Goal: Transaction & Acquisition: Purchase product/service

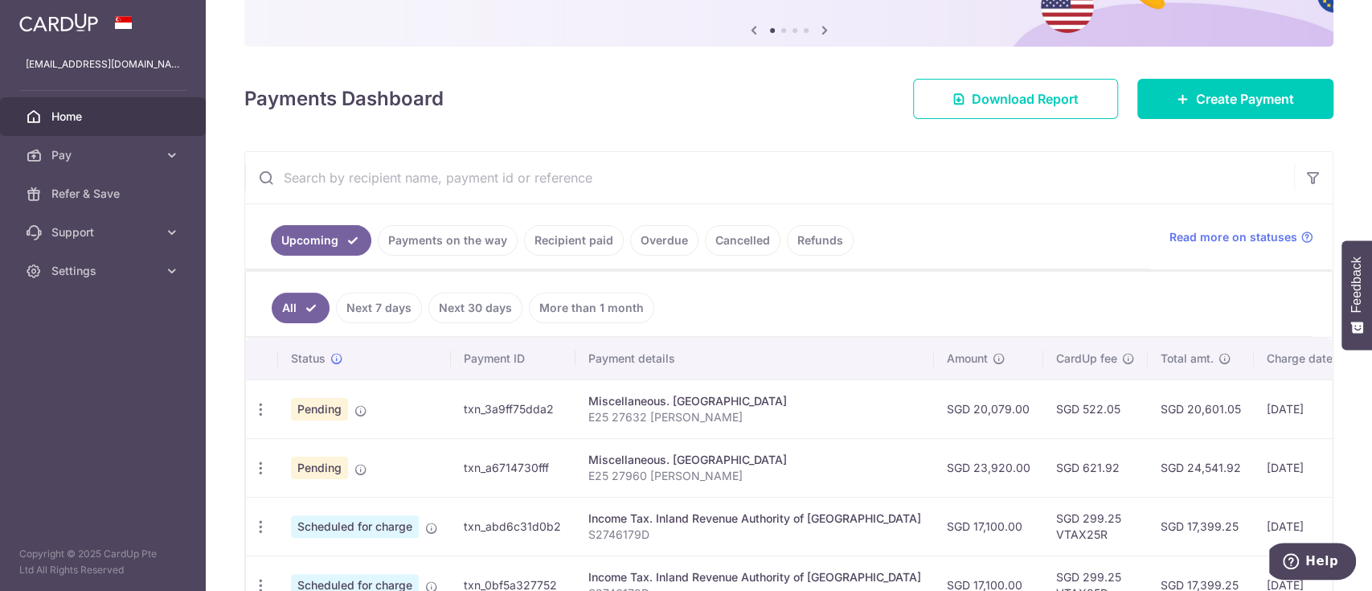
scroll to position [136, 0]
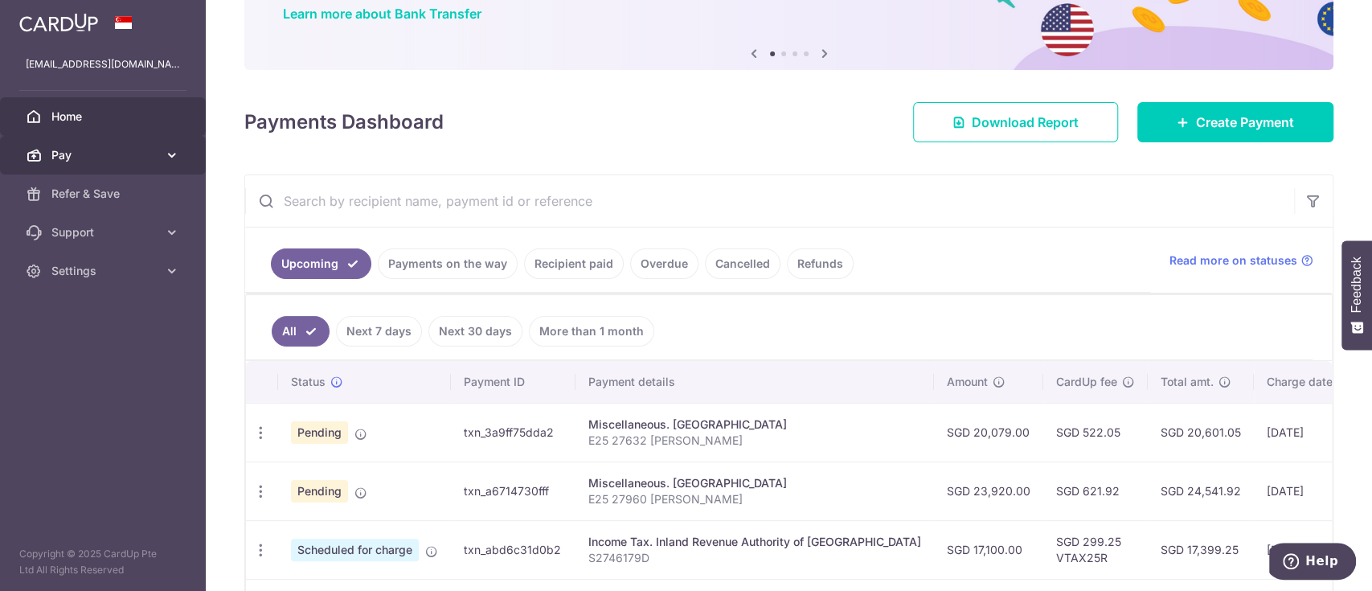
click at [83, 155] on span "Pay" at bounding box center [104, 155] width 106 height 16
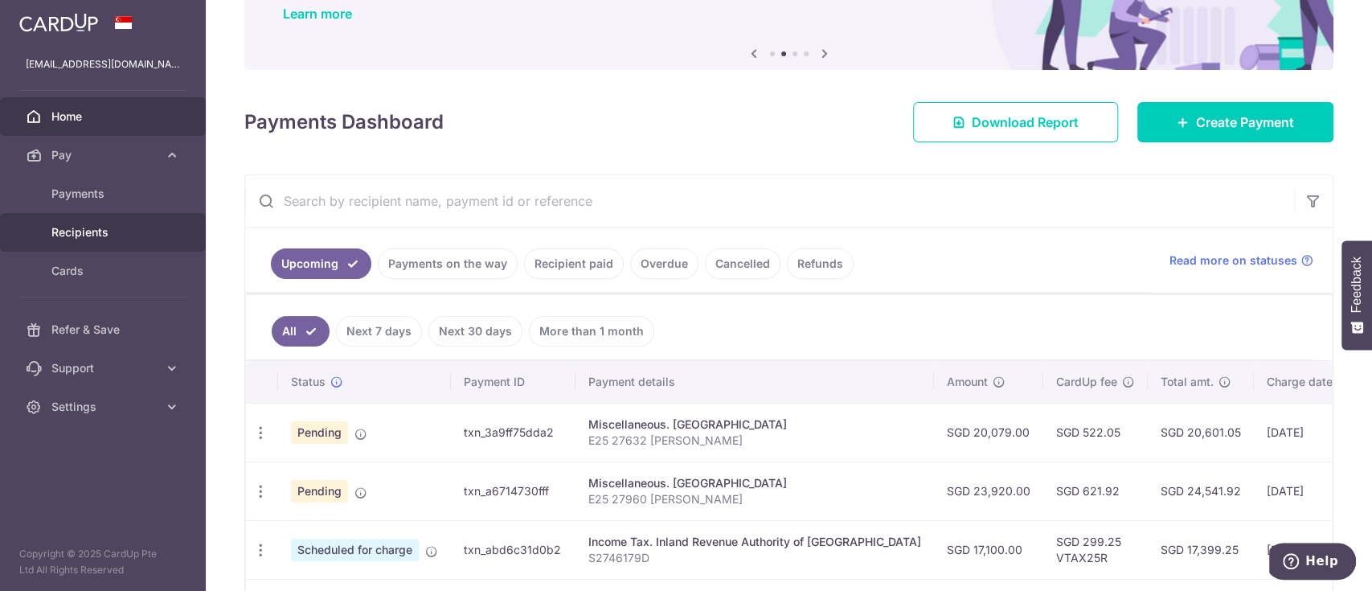
click at [96, 224] on span "Recipients" at bounding box center [104, 232] width 106 height 16
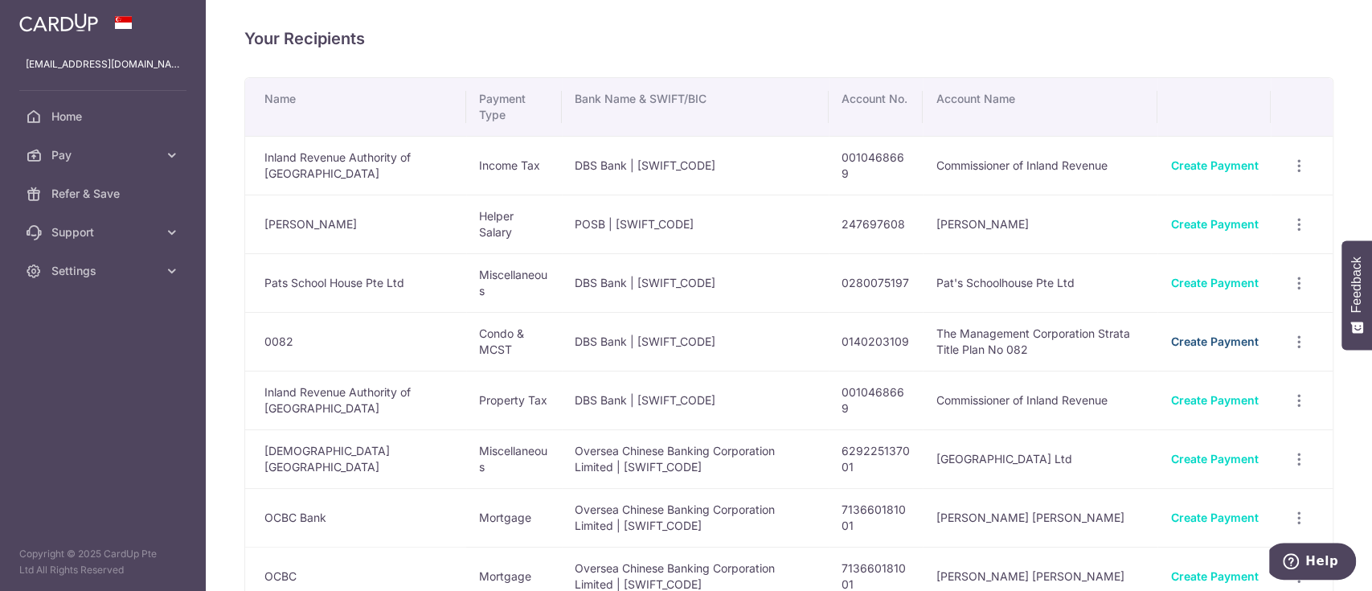
click at [1204, 338] on link "Create Payment" at bounding box center [1214, 341] width 88 height 14
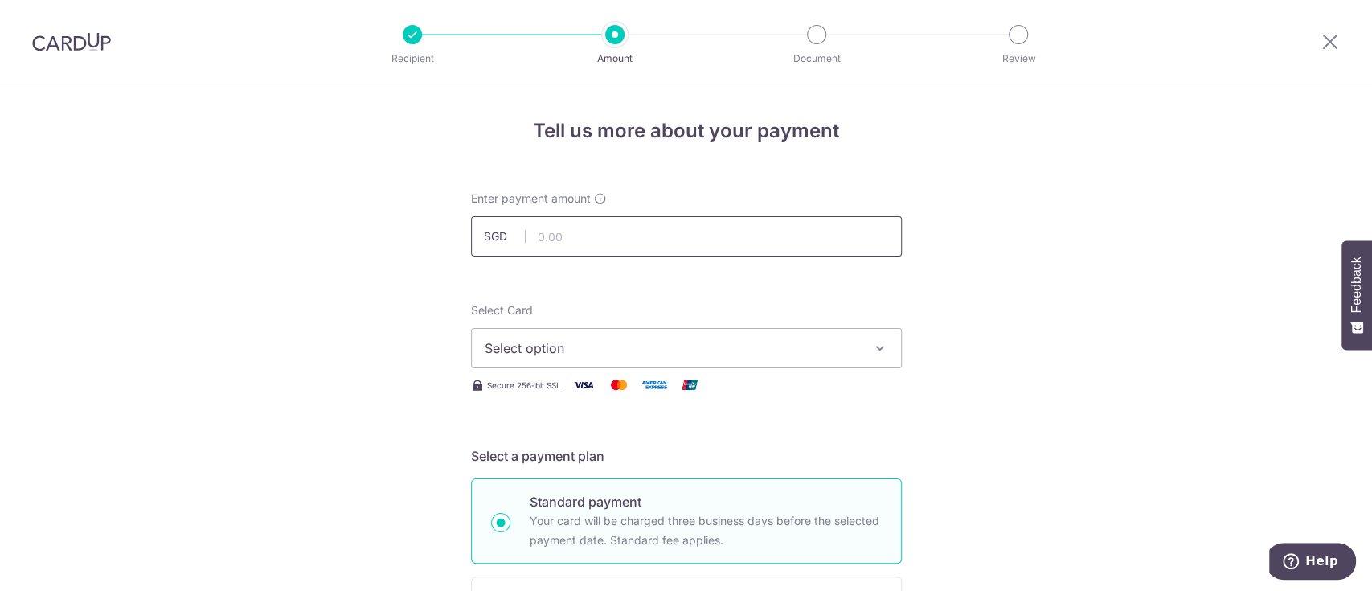
click at [580, 232] on input "text" at bounding box center [686, 236] width 431 height 40
type input "2,675.00"
click at [553, 330] on button "Select option" at bounding box center [686, 348] width 431 height 40
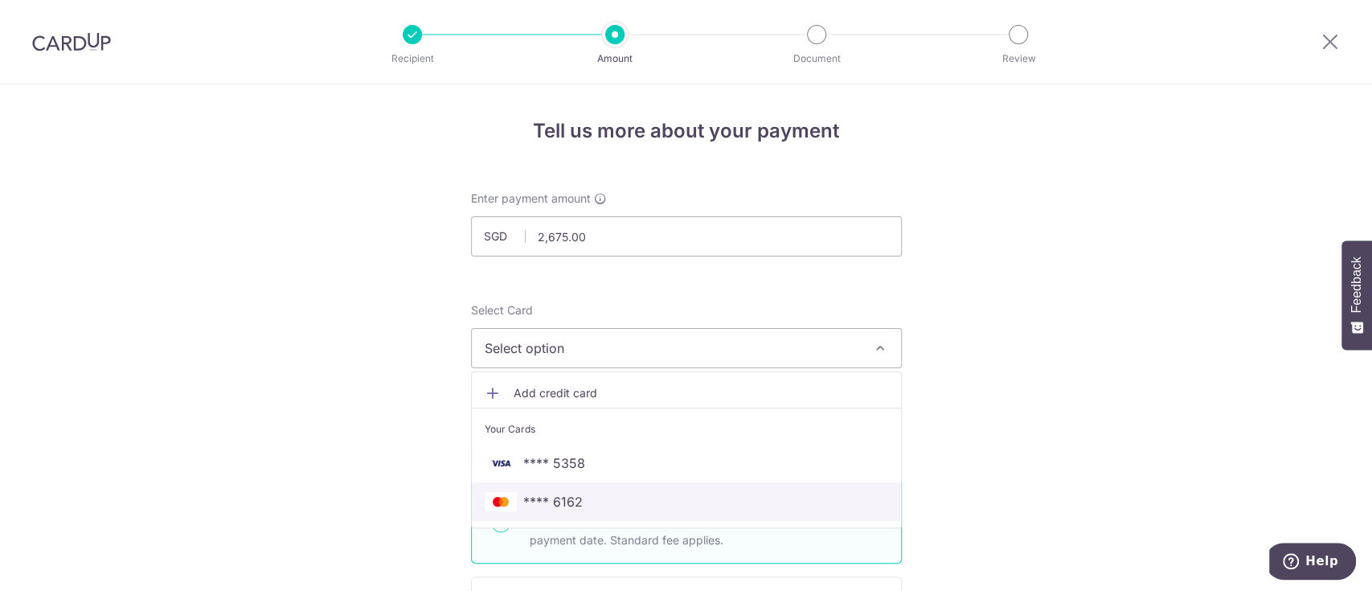
click at [547, 494] on span "**** 6162" at bounding box center [552, 501] width 59 height 19
click at [547, 494] on p "Standard payment" at bounding box center [706, 501] width 352 height 19
click at [510, 513] on input "Standard payment Your card will be charged three business days before the selec…" at bounding box center [500, 522] width 19 height 19
radio input "true"
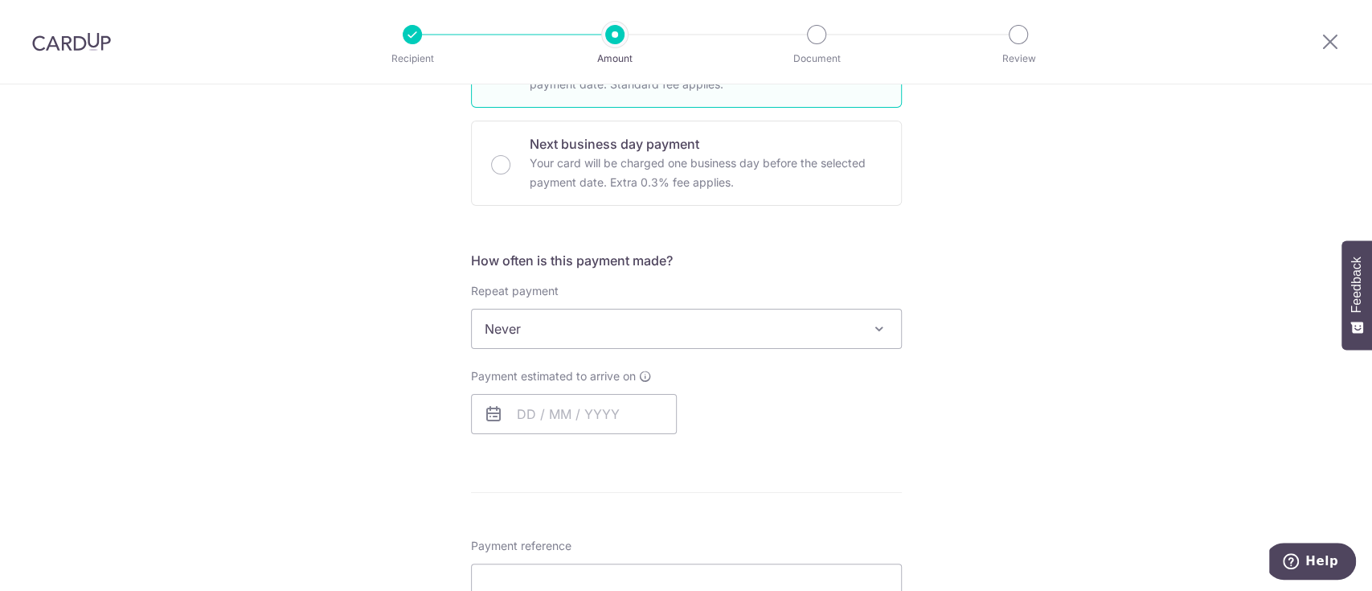
scroll to position [487, 0]
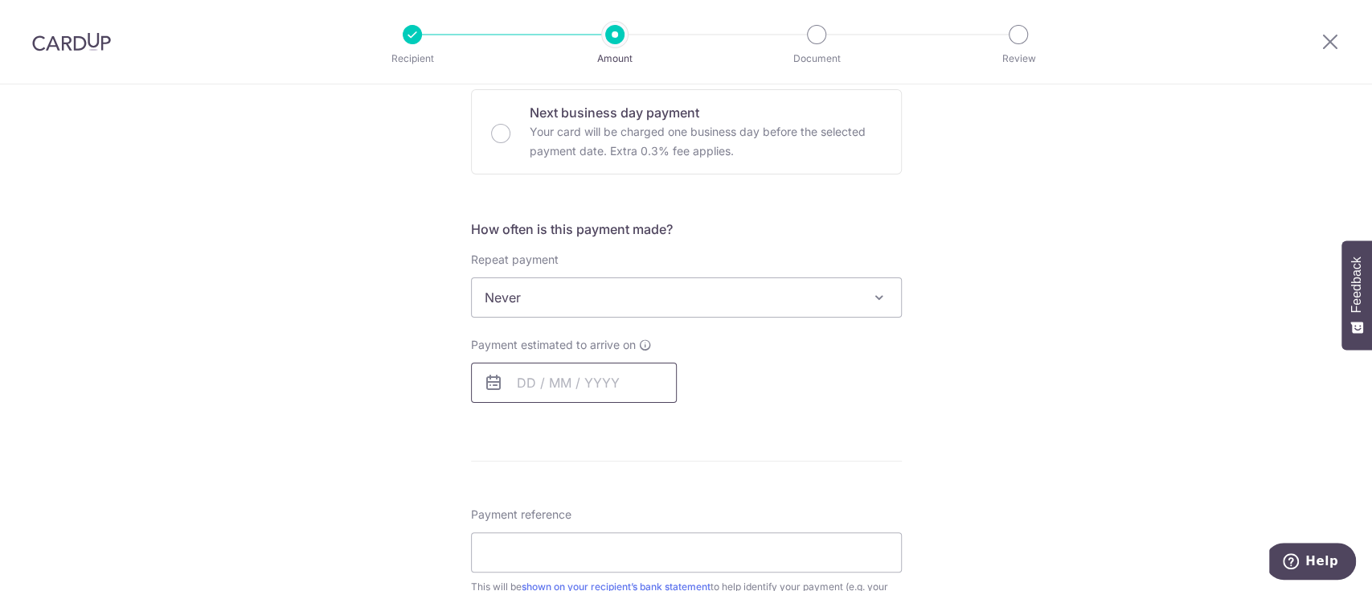
click at [533, 382] on input "text" at bounding box center [574, 383] width 206 height 40
click at [534, 585] on link "20" at bounding box center [536, 593] width 26 height 26
type input "[DATE]"
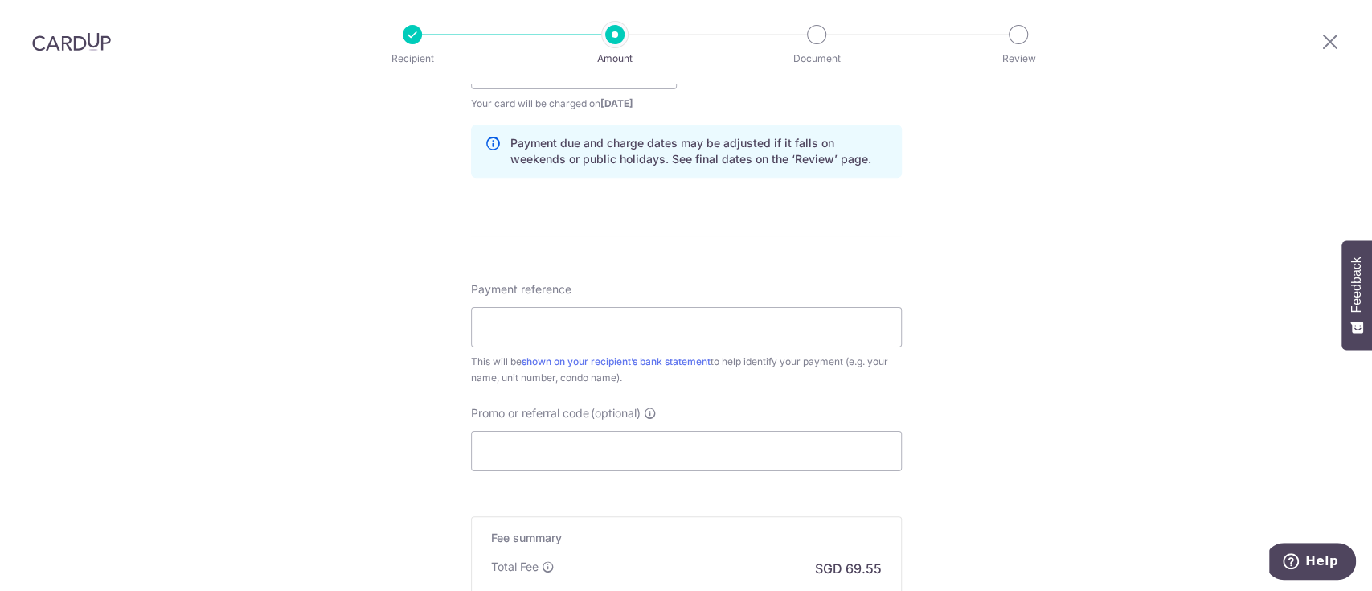
scroll to position [803, 0]
click at [500, 322] on input "Payment reference" at bounding box center [686, 325] width 431 height 40
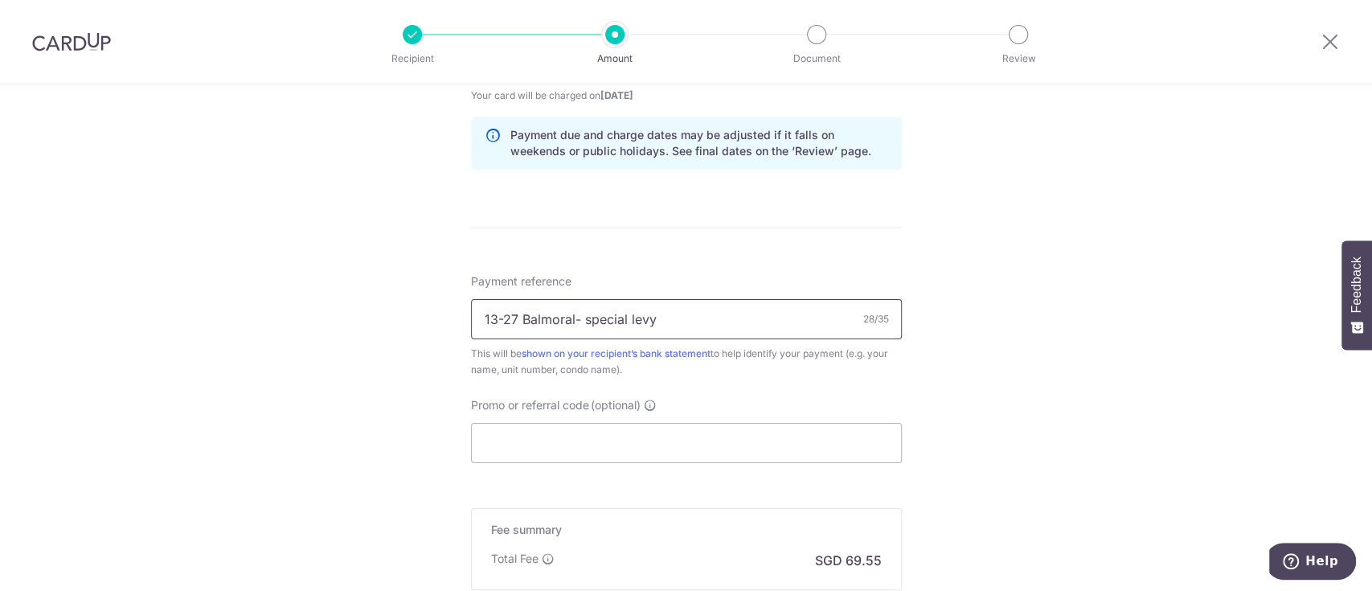
scroll to position [1012, 0]
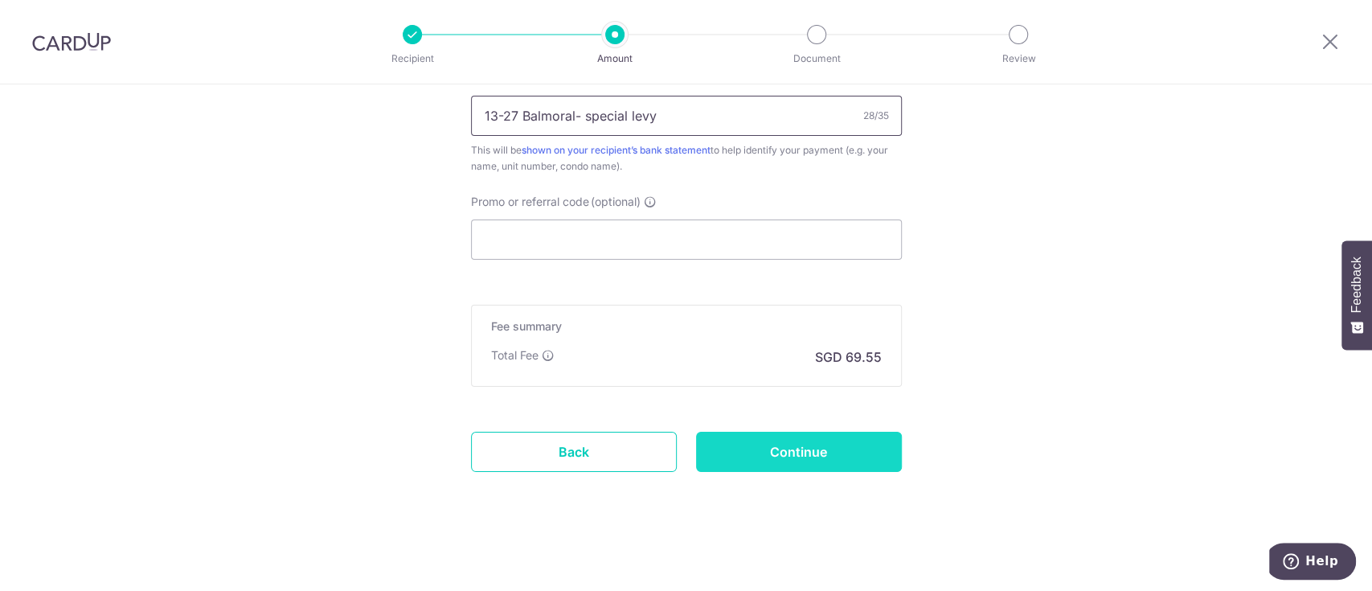
type input "13-27 Balmoral- special levy"
click at [780, 448] on input "Continue" at bounding box center [799, 452] width 206 height 40
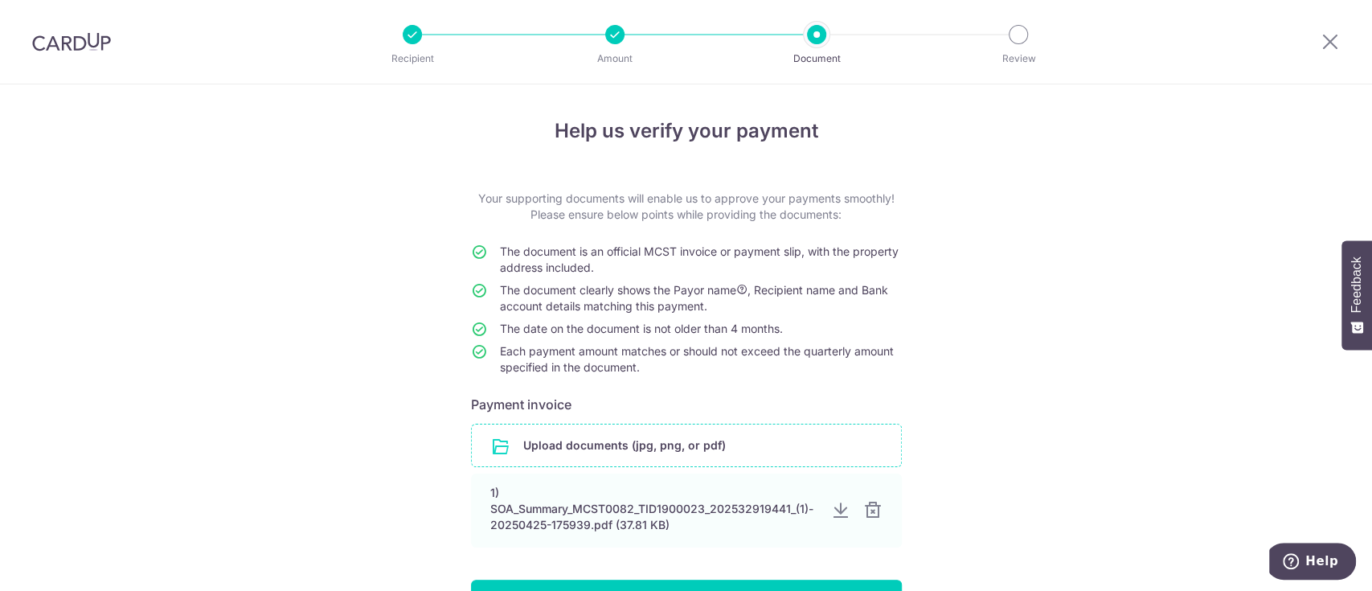
click at [608, 446] on input "file" at bounding box center [686, 445] width 429 height 42
type input "C:\fakepath\SOA_Summary_MCST0082_TID1900023_2025104131356.pdf"
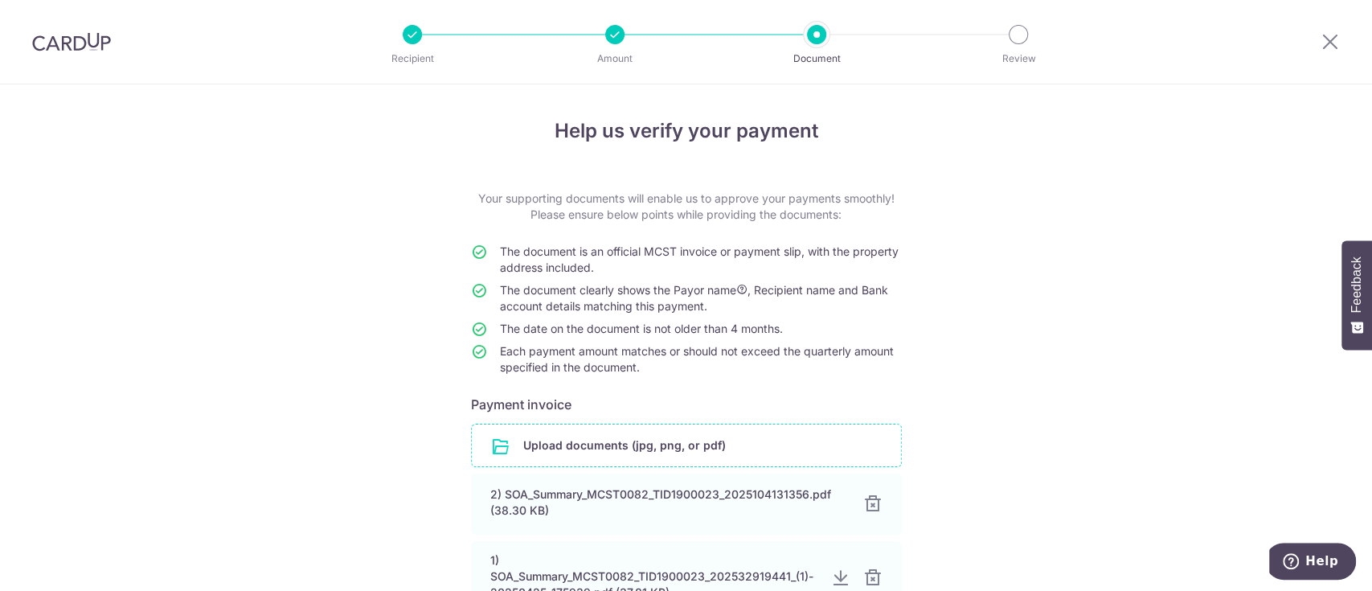
scroll to position [194, 0]
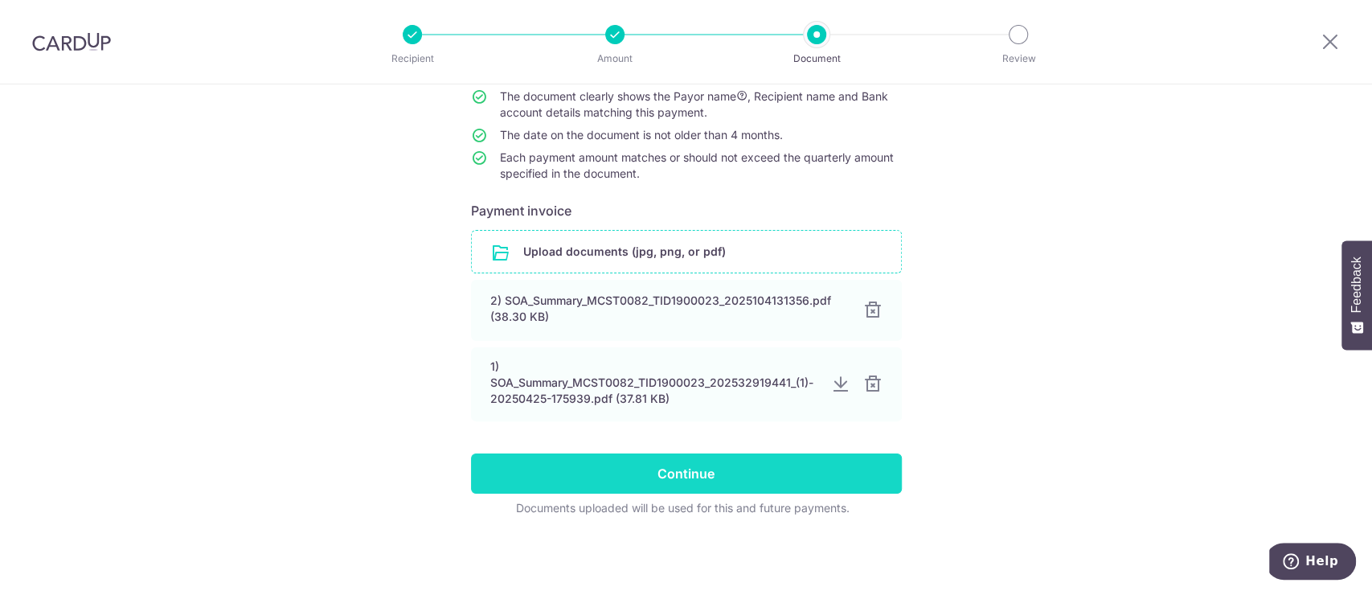
click at [656, 466] on input "Continue" at bounding box center [686, 473] width 431 height 40
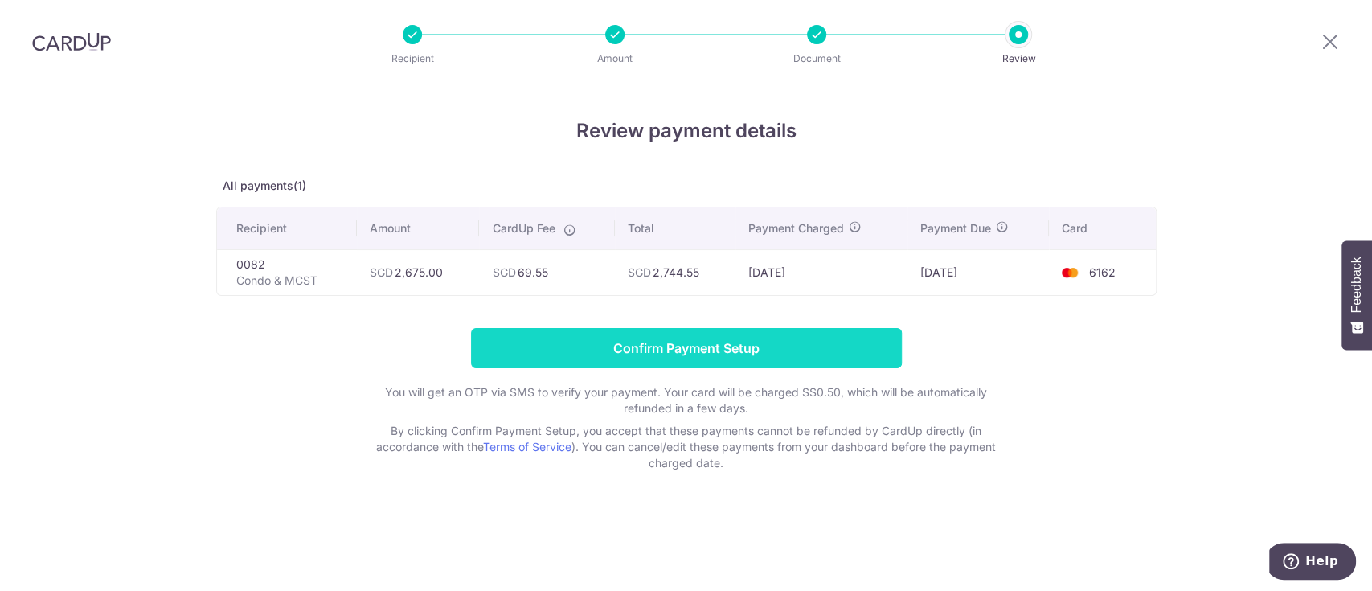
click at [697, 346] on input "Confirm Payment Setup" at bounding box center [686, 348] width 431 height 40
click at [697, 346] on form "Confirm Payment Setup You will get an OTP via SMS to verify your payment. Your …" at bounding box center [686, 399] width 940 height 143
